Goal: Check status: Check status

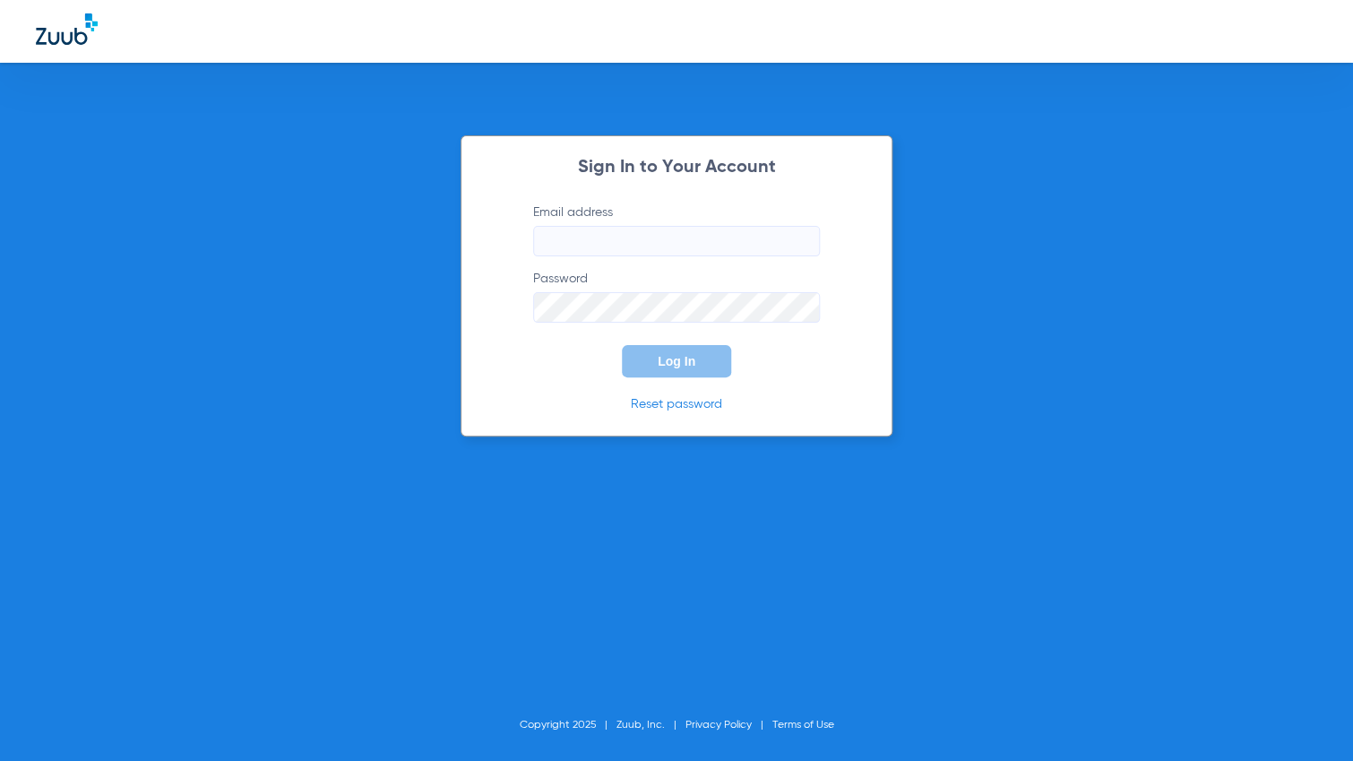
type input "[EMAIL_ADDRESS][DOMAIN_NAME]"
click at [665, 372] on button "Log In" at bounding box center [676, 361] width 109 height 32
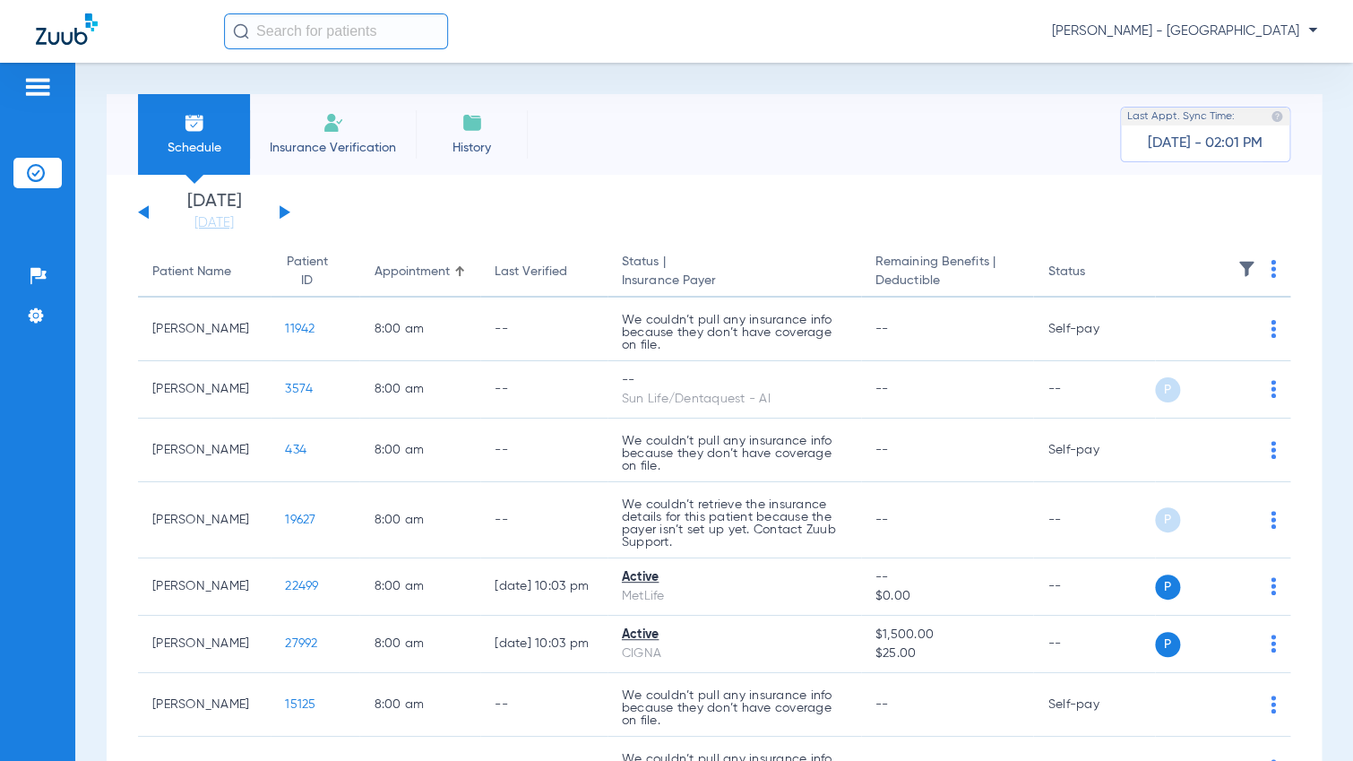
click at [284, 212] on button at bounding box center [285, 211] width 11 height 13
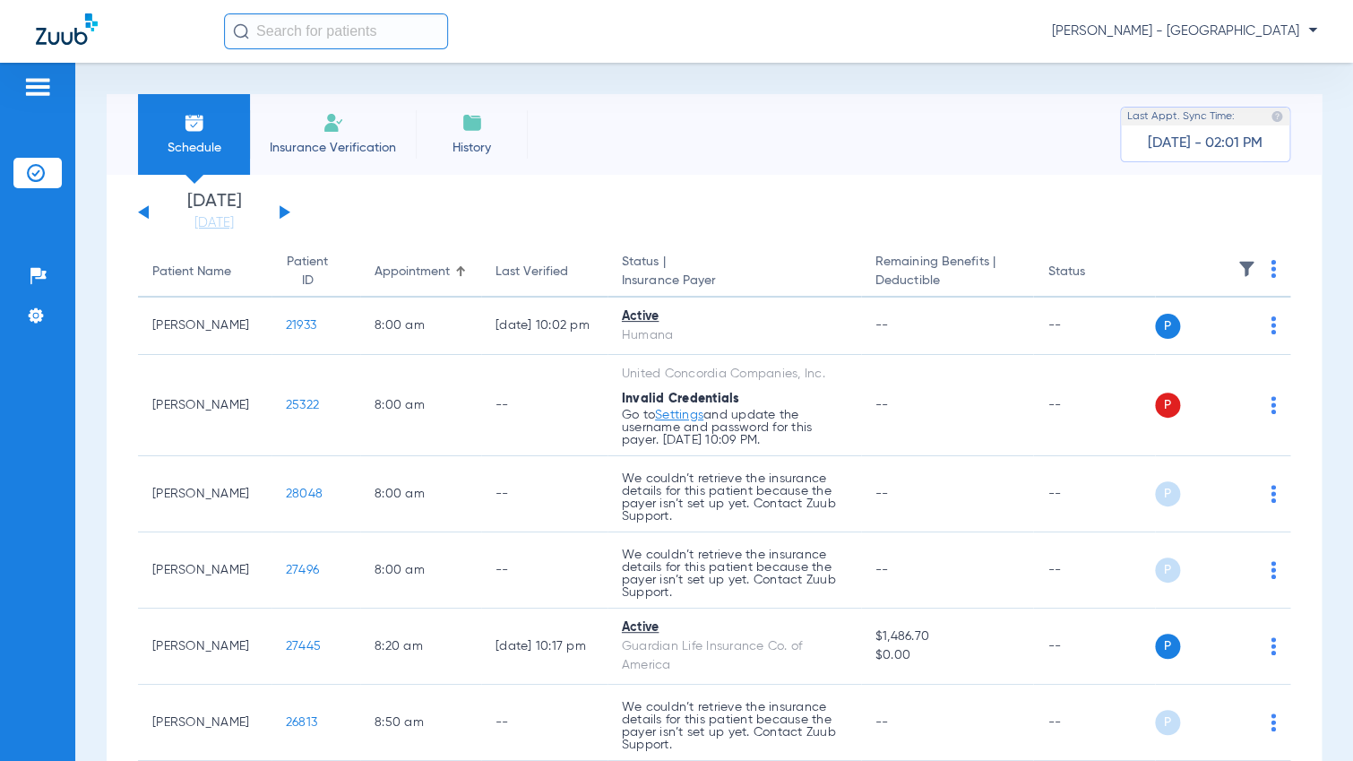
click at [289, 212] on button at bounding box center [285, 211] width 11 height 13
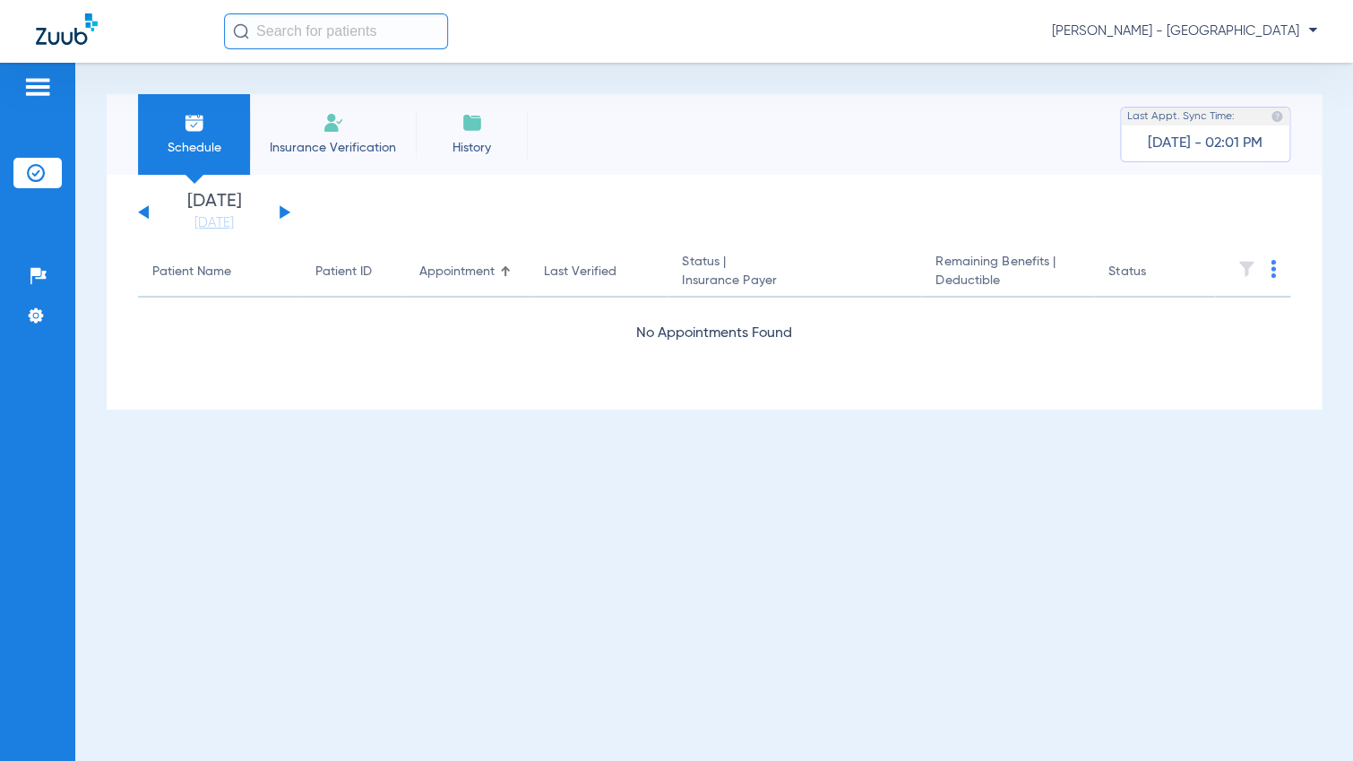
click at [289, 212] on button at bounding box center [285, 211] width 11 height 13
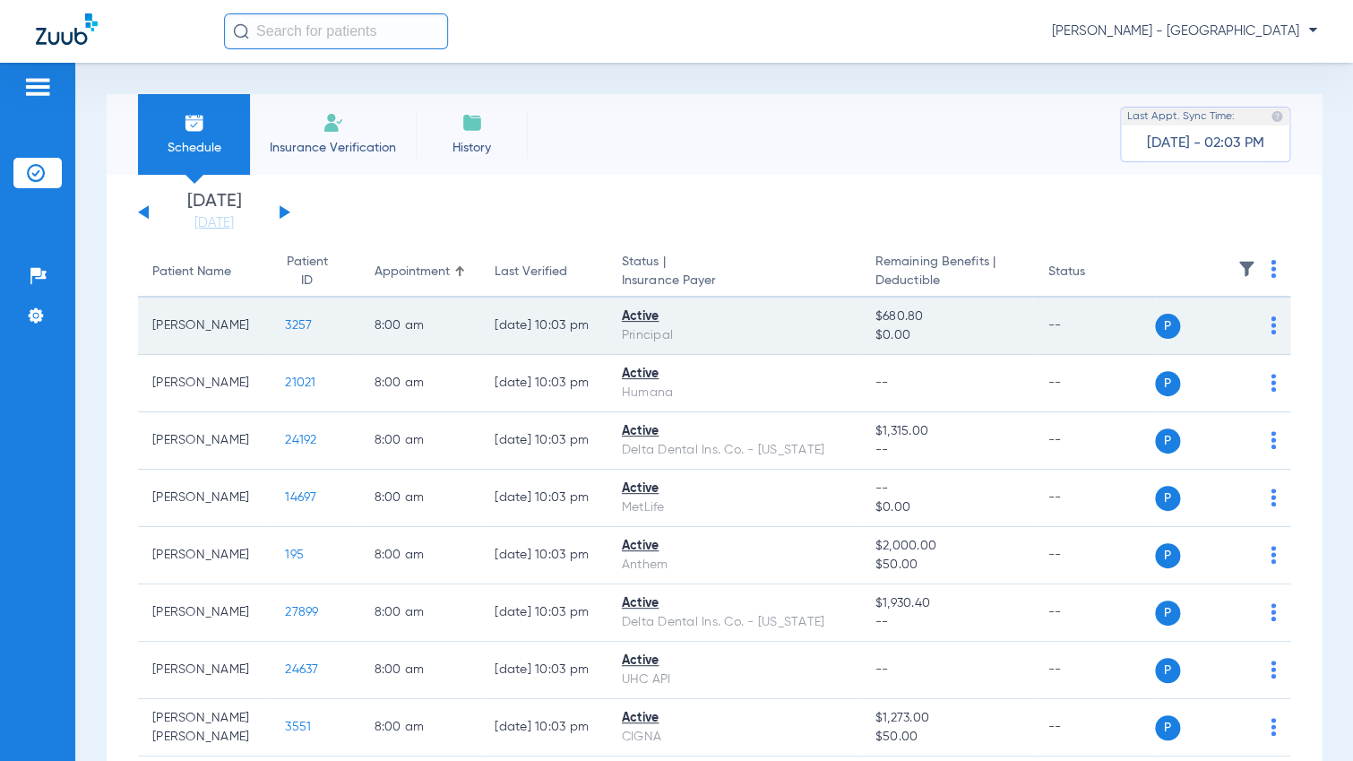
scroll to position [90, 0]
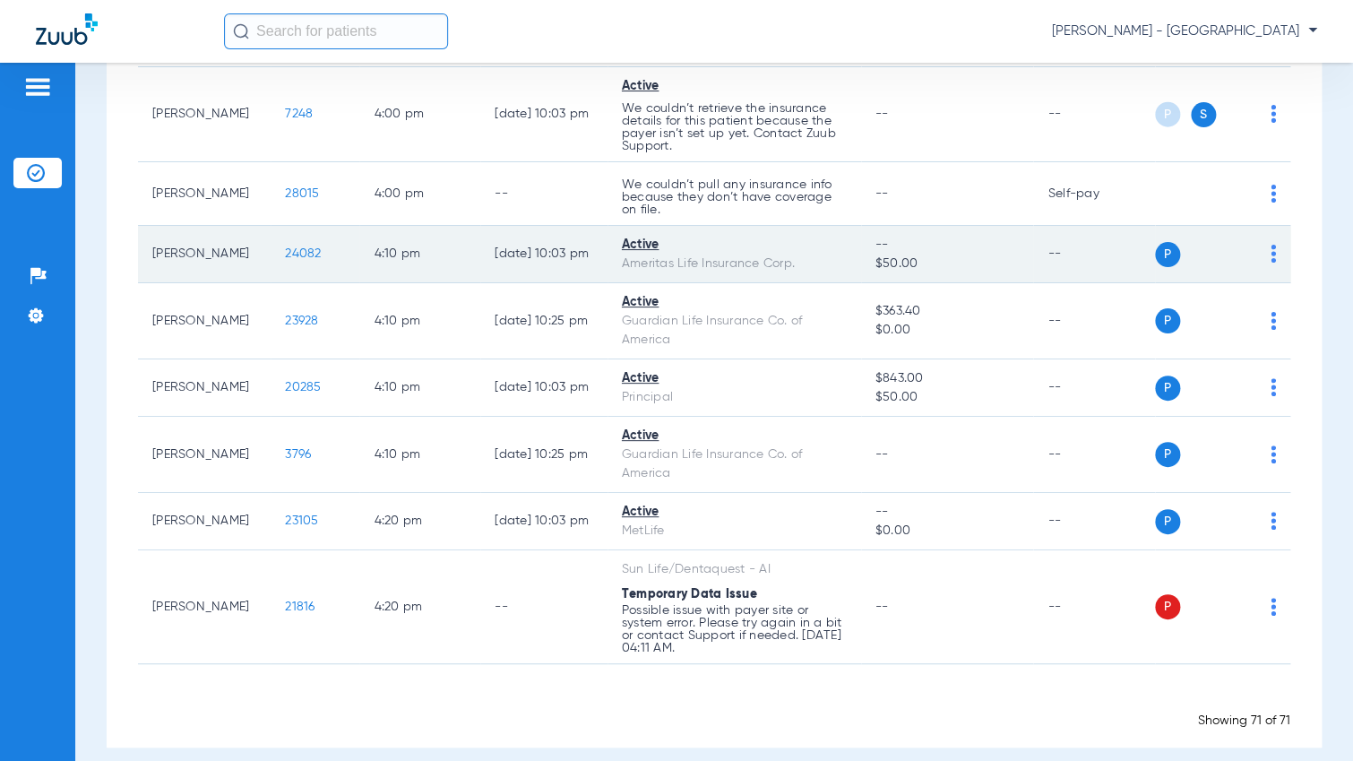
scroll to position [4666, 0]
